Goal: Task Accomplishment & Management: Use online tool/utility

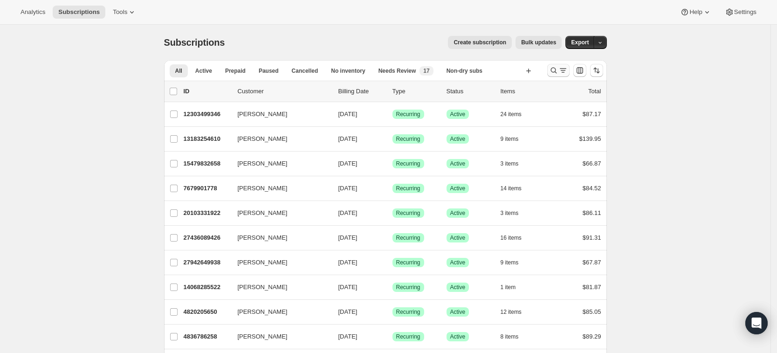
click at [556, 68] on icon "Search and filter results" at bounding box center [553, 71] width 6 height 6
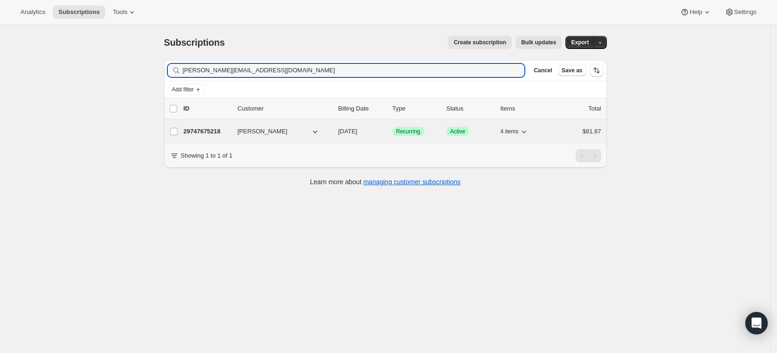
type input "[PERSON_NAME][EMAIL_ADDRESS][DOMAIN_NAME]"
click at [207, 131] on p "29747675218" at bounding box center [207, 131] width 47 height 9
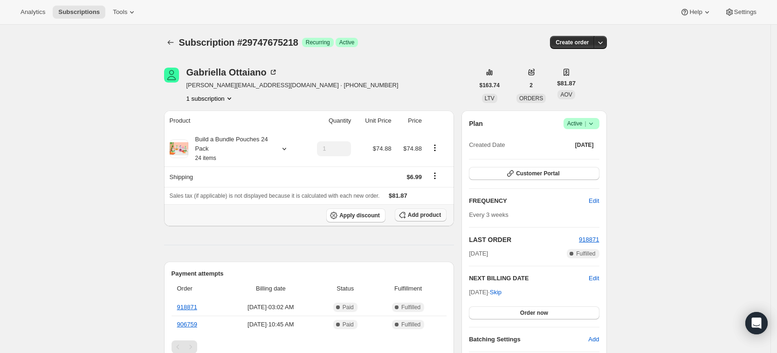
click at [432, 213] on span "Add product" at bounding box center [424, 214] width 33 height 7
